Goal: Information Seeking & Learning: Learn about a topic

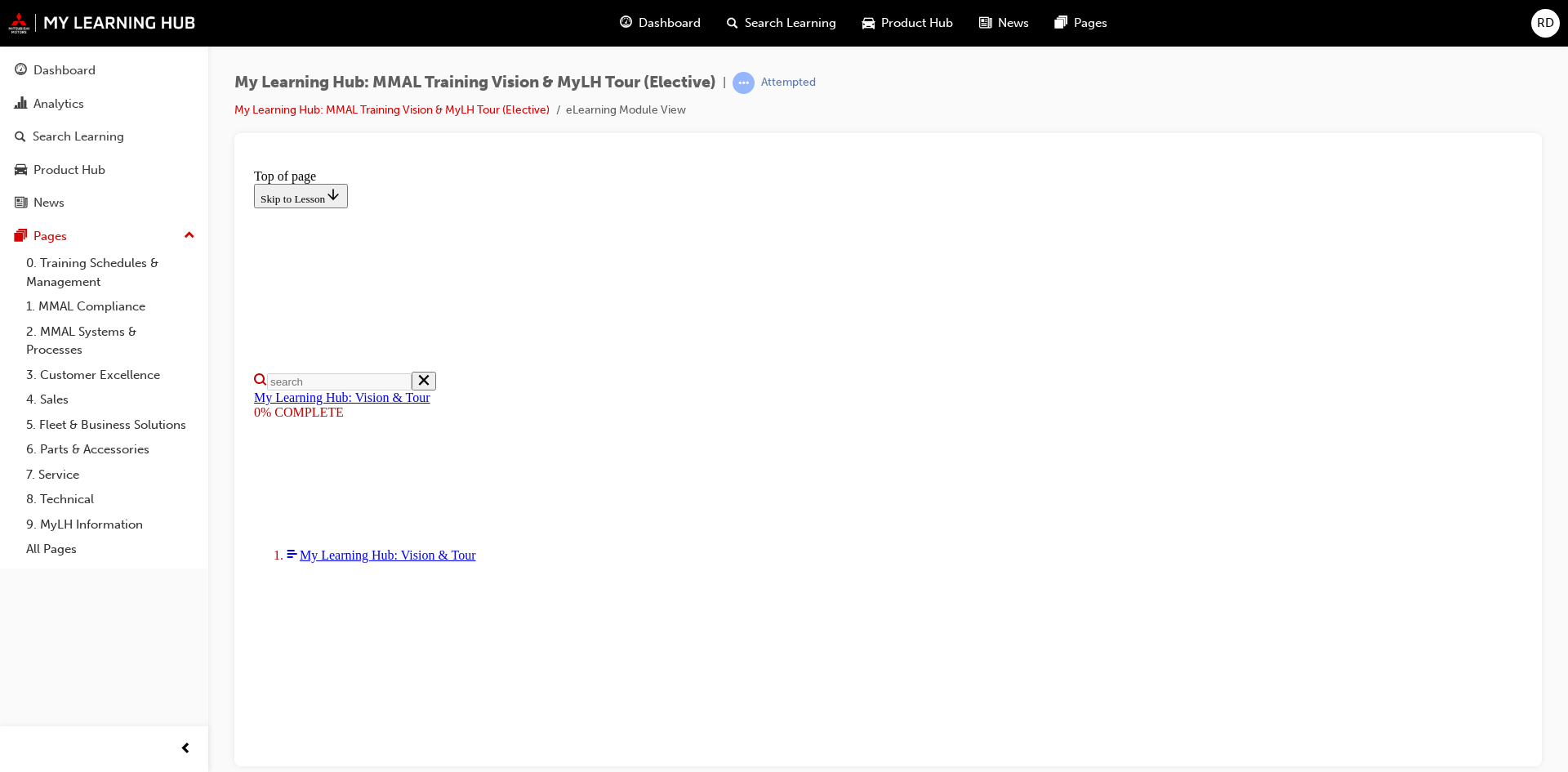
scroll to position [357, 0]
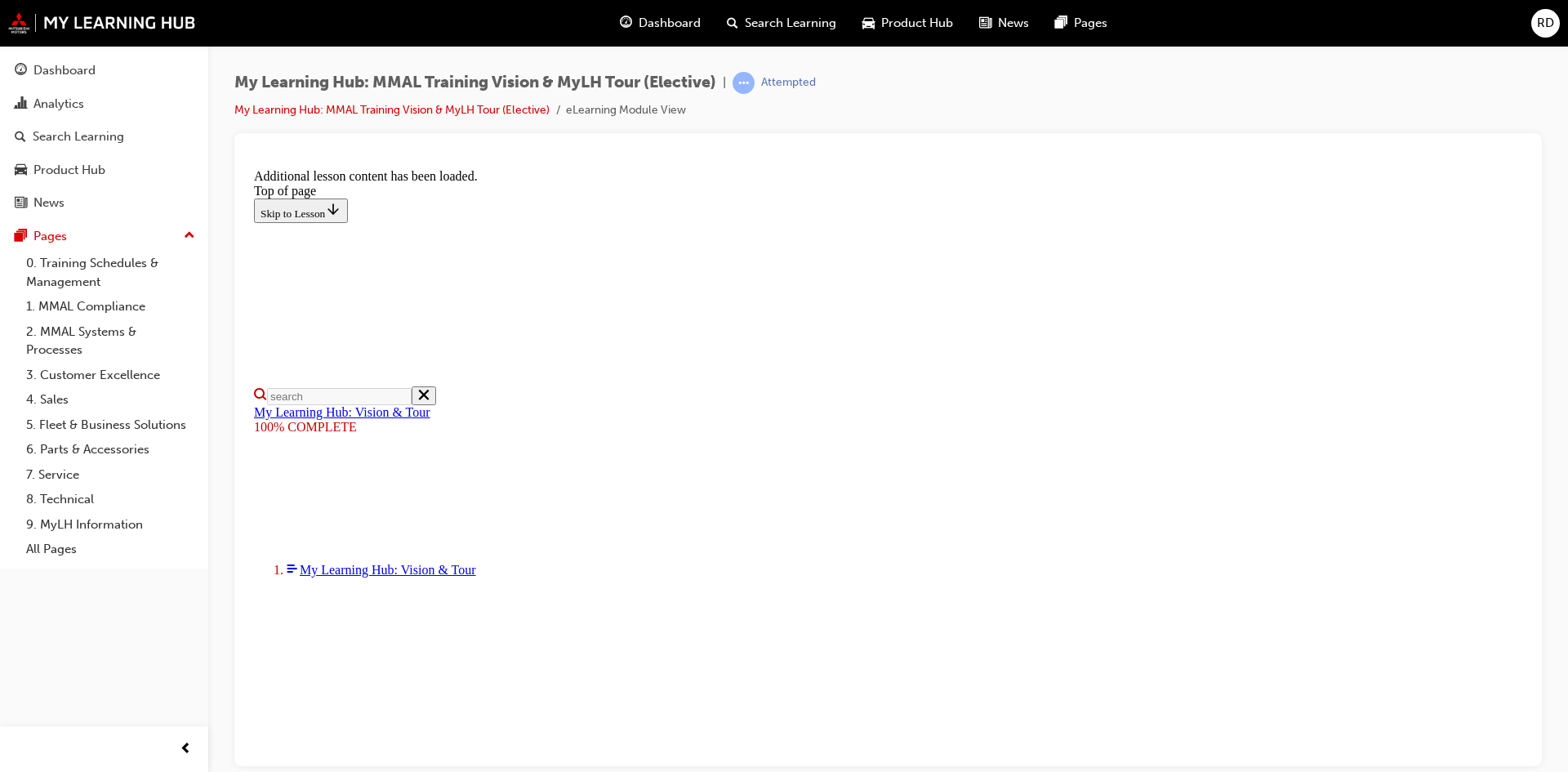
scroll to position [492, 0]
click at [66, 63] on div "Dashboard" at bounding box center [65, 70] width 62 height 19
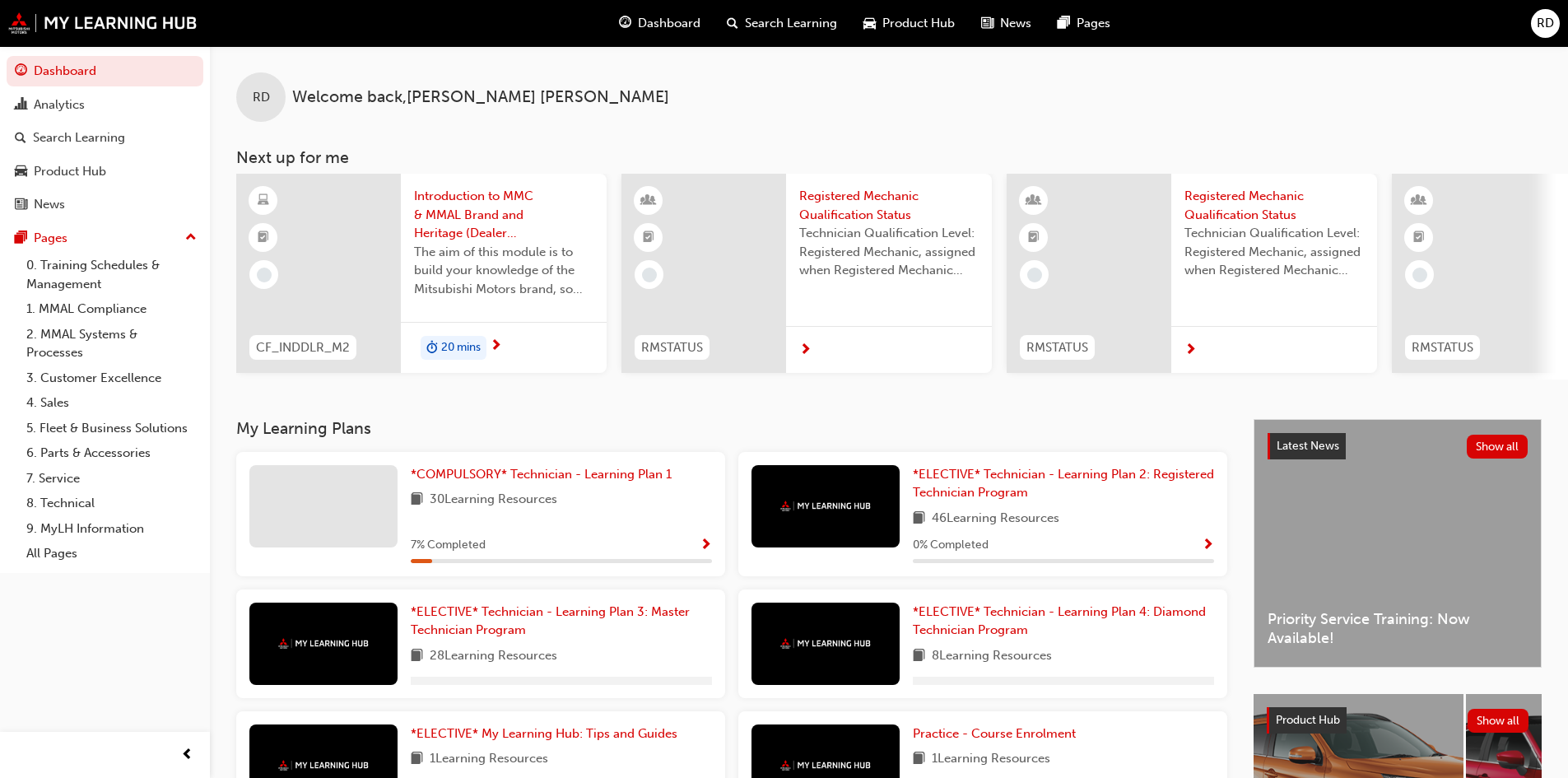
click at [490, 226] on span "Introduction to MMC & MMAL Brand and Heritage (Dealer Induction)" at bounding box center [504, 215] width 179 height 56
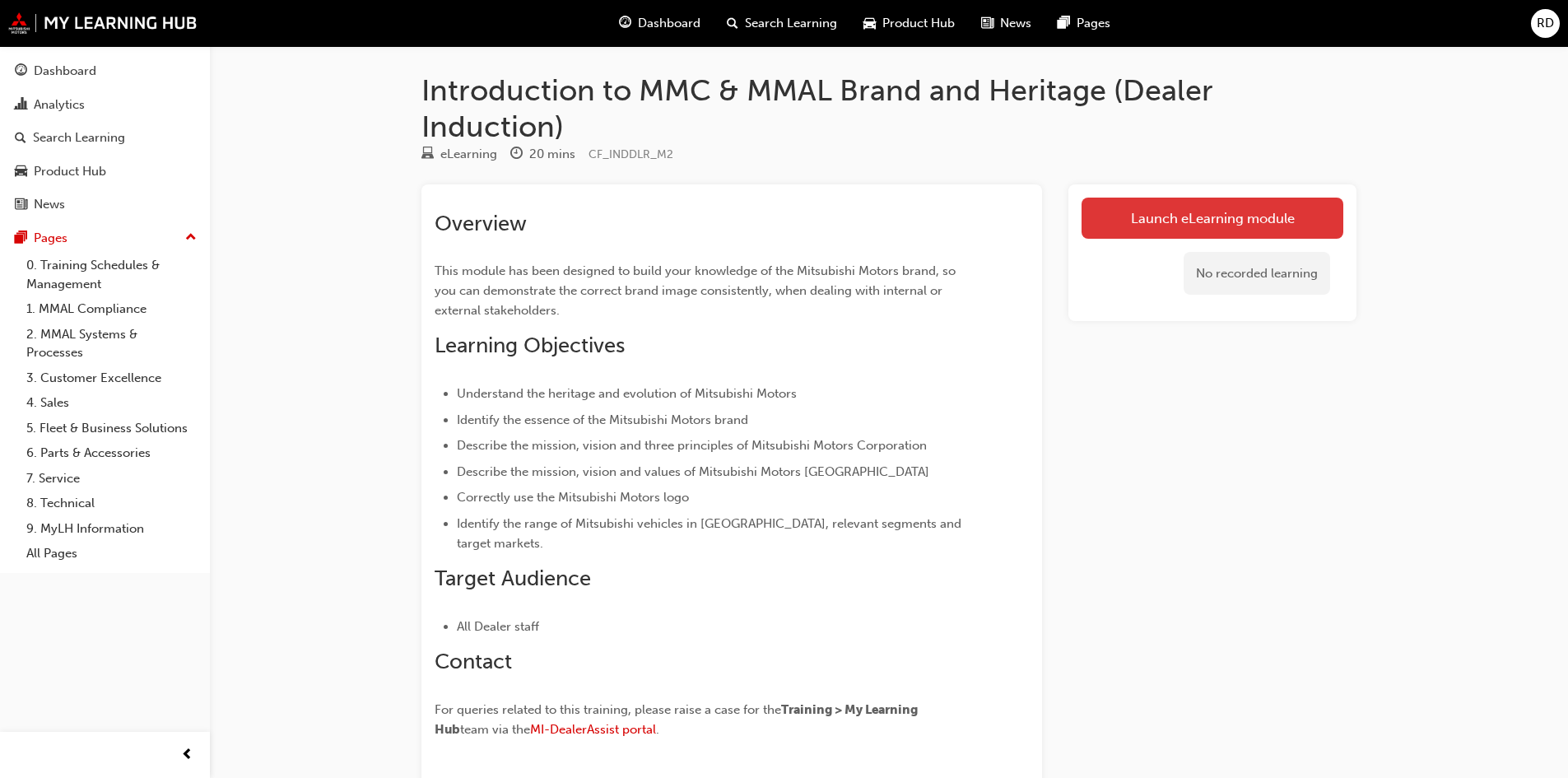
click at [1229, 215] on link "Launch eLearning module" at bounding box center [1212, 218] width 261 height 41
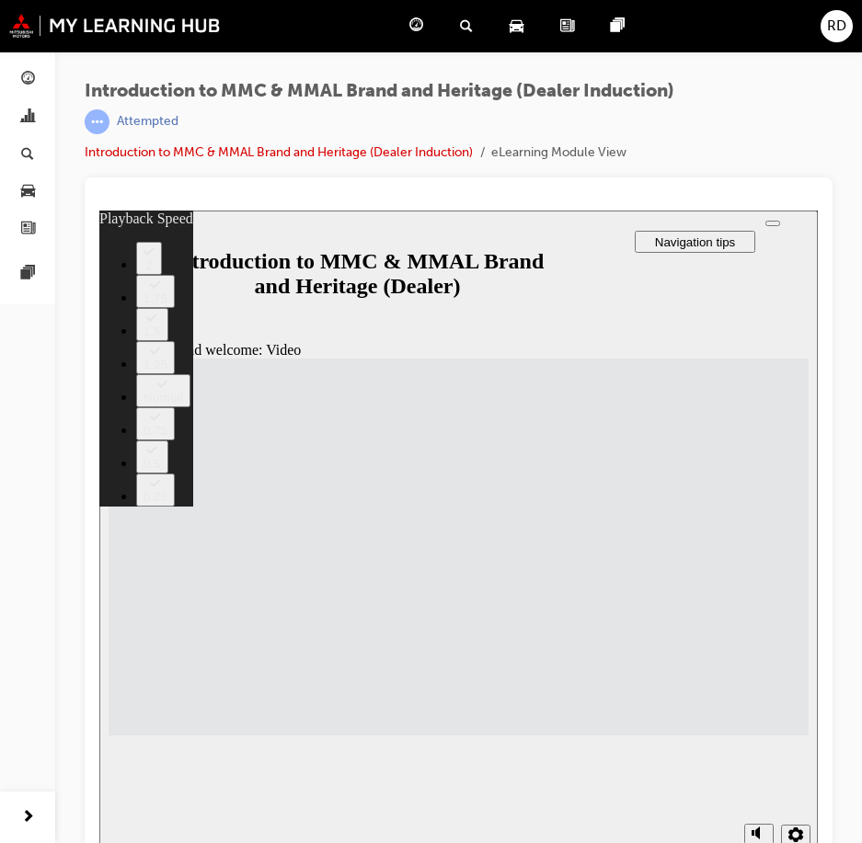
type input "33"
